Goal: Navigation & Orientation: Find specific page/section

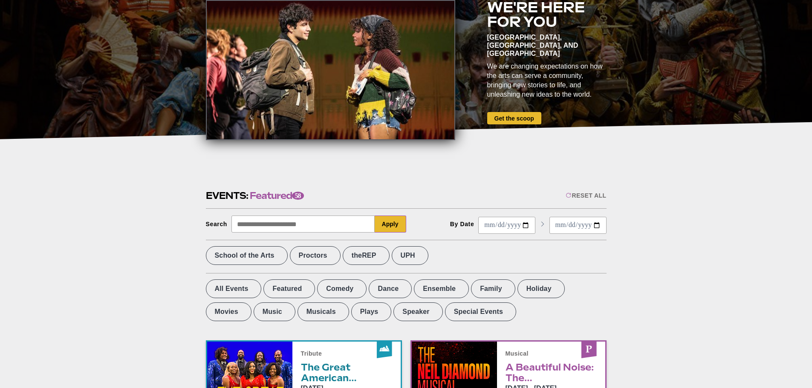
scroll to position [36, 0]
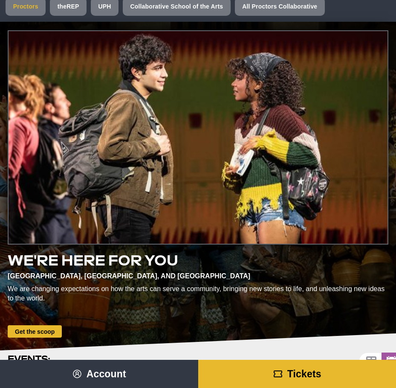
click at [27, 8] on link "Proctors" at bounding box center [26, 6] width 40 height 19
click at [21, 6] on link "Proctors" at bounding box center [26, 6] width 40 height 19
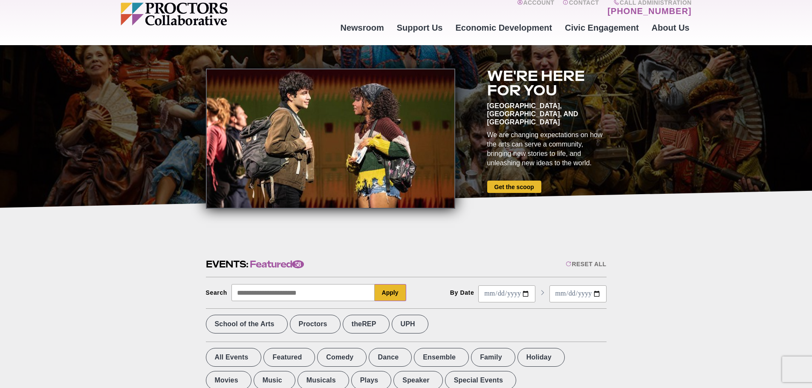
scroll to position [0, 0]
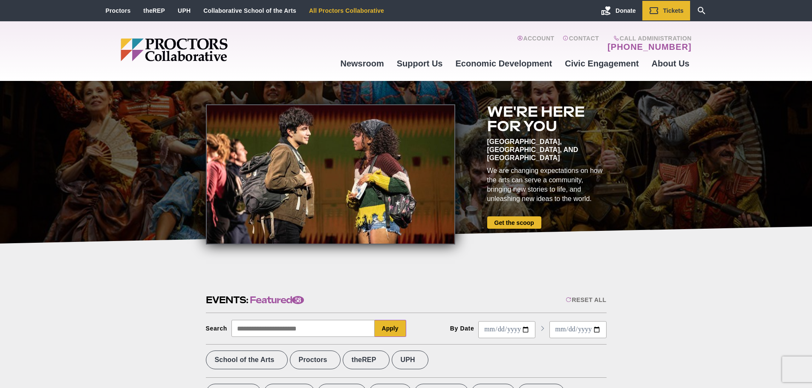
click at [338, 10] on link "All Proctors Collaborative" at bounding box center [346, 10] width 75 height 7
